Goal: Task Accomplishment & Management: Complete application form

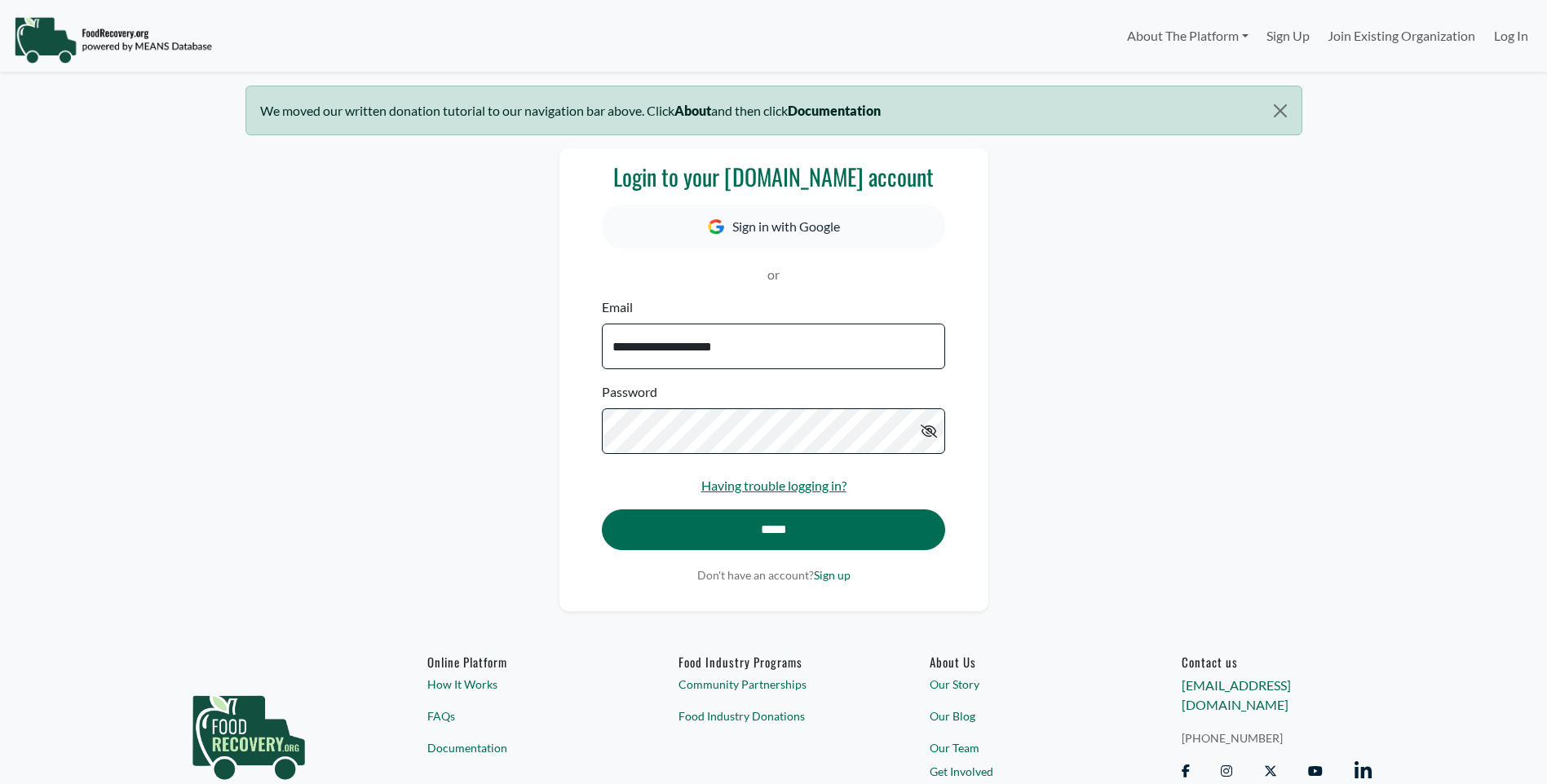
click at [725, 365] on input "**********" at bounding box center [773, 346] width 343 height 46
select select "Language Translate Widget"
click at [1083, 382] on div "**********" at bounding box center [774, 379] width 1077 height 462
click at [877, 535] on input "*****" at bounding box center [773, 530] width 343 height 41
